Goal: Transaction & Acquisition: Purchase product/service

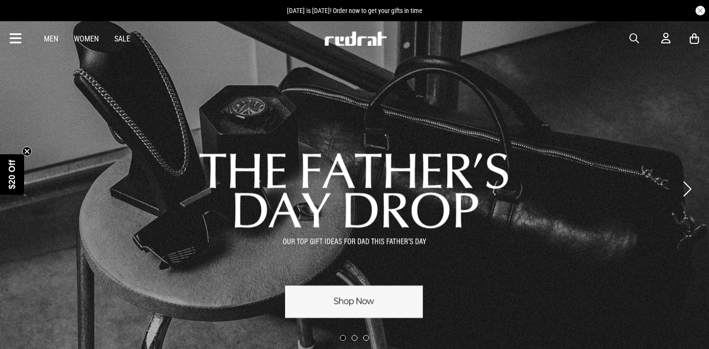
click at [638, 39] on span "button" at bounding box center [634, 39] width 10 height 12
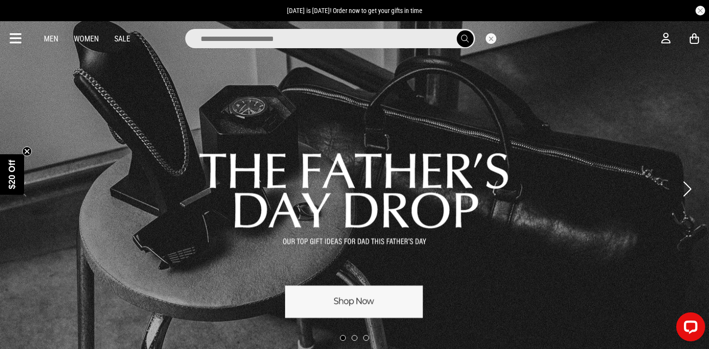
click at [422, 35] on input "search" at bounding box center [330, 38] width 290 height 19
type input "*******"
click at [457, 30] on button "submit" at bounding box center [465, 38] width 17 height 17
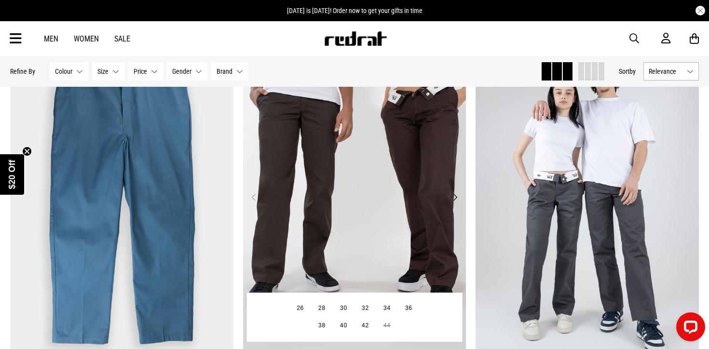
scroll to position [108, 0]
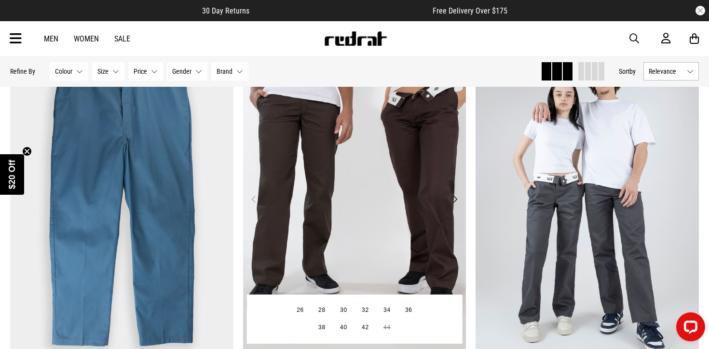
click at [384, 153] on img at bounding box center [354, 205] width 223 height 312
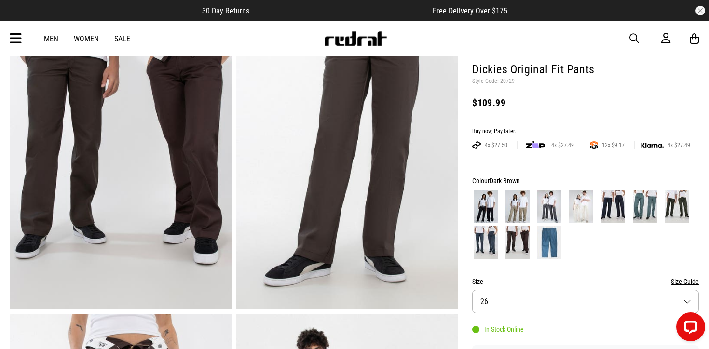
scroll to position [107, 0]
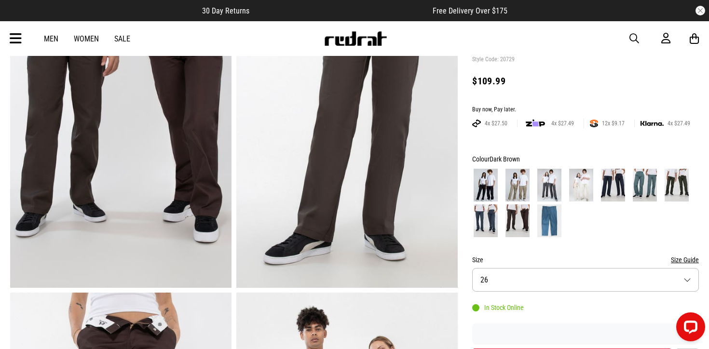
click at [493, 183] on img at bounding box center [485, 185] width 24 height 33
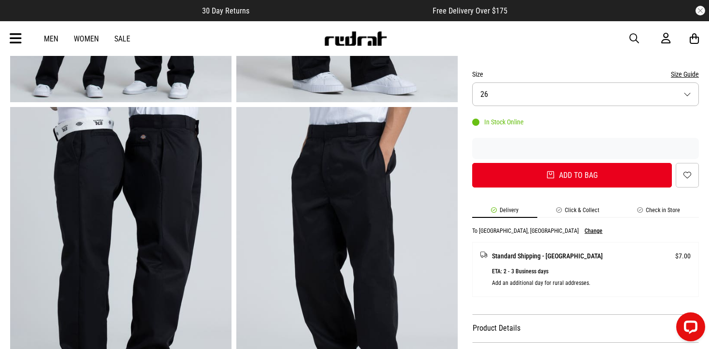
scroll to position [293, 0]
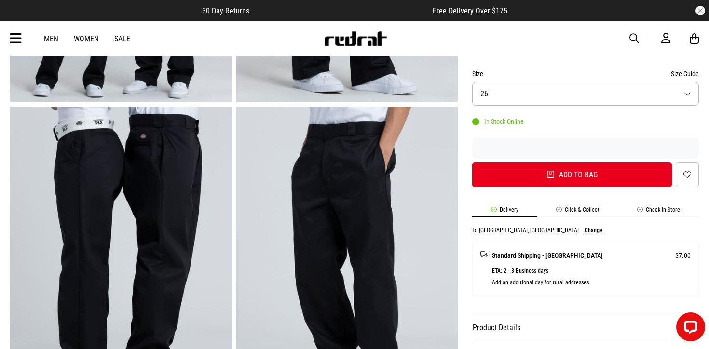
click at [567, 87] on button "Size 26" at bounding box center [585, 94] width 227 height 24
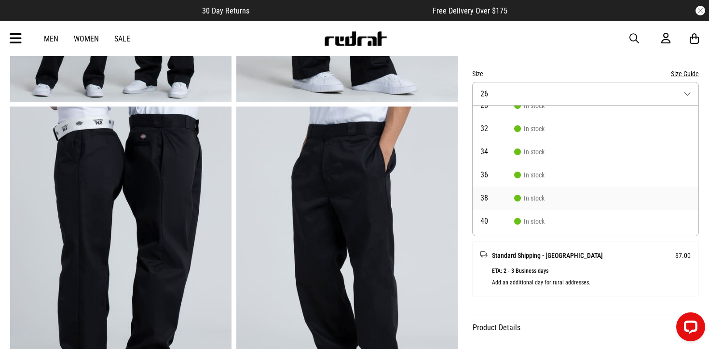
scroll to position [35, 0]
click at [534, 203] on li "38 In stock" at bounding box center [586, 197] width 226 height 23
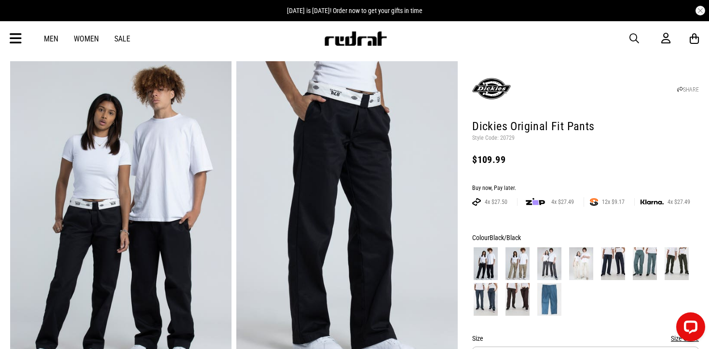
scroll to position [0, 0]
